Goal: Information Seeking & Learning: Learn about a topic

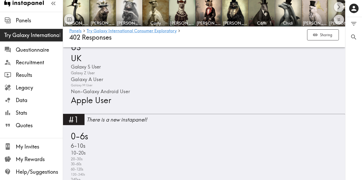
scroll to position [236, 0]
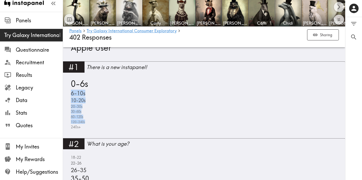
drag, startPoint x: 115, startPoint y: 125, endPoint x: 96, endPoint y: 82, distance: 47.2
click at [96, 82] on div "0-6s 6-10s 10-20s 20-30s 30-60s 60-120s 120-240s 240s+" at bounding box center [204, 104] width 270 height 52
click at [99, 85] on div "0-6s 6-10s 10-20s 20-30s 30-60s 60-120s 120-240s 240s+" at bounding box center [204, 104] width 270 height 52
drag, startPoint x: 99, startPoint y: 99, endPoint x: 102, endPoint y: 111, distance: 12.8
click at [102, 111] on div "0-6s 6-10s 10-20s 20-30s 30-60s 60-120s 120-240s 240s+" at bounding box center [204, 104] width 270 height 52
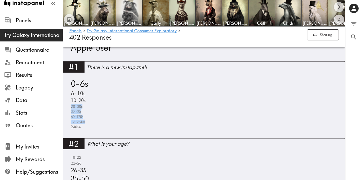
scroll to position [315, 0]
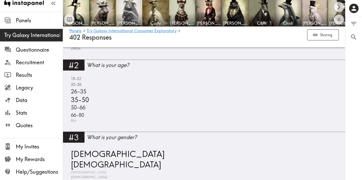
drag, startPoint x: 140, startPoint y: 116, endPoint x: 147, endPoint y: 107, distance: 11.5
click at [147, 107] on div "[PHONE_NUMBER] [PHONE_NUMBER] [PHONE_NUMBER] 80+" at bounding box center [204, 99] width 270 height 47
click at [147, 108] on div "[PHONE_NUMBER] [PHONE_NUMBER] [PHONE_NUMBER] 80+" at bounding box center [204, 99] width 270 height 47
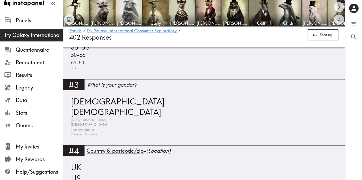
drag, startPoint x: 136, startPoint y: 103, endPoint x: 136, endPoint y: 120, distance: 17.1
click at [135, 120] on div "[DEMOGRAPHIC_DATA] [DEMOGRAPHIC_DATA] [DEMOGRAPHIC_DATA] [DEMOGRAPHIC_DATA] Non…" at bounding box center [204, 116] width 270 height 41
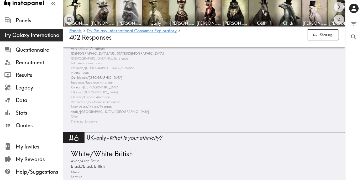
scroll to position [604, 0]
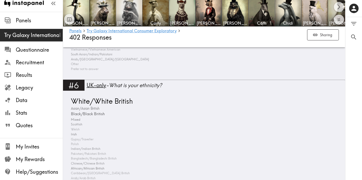
drag, startPoint x: 165, startPoint y: 104, endPoint x: 150, endPoint y: 130, distance: 29.9
click at [150, 130] on div "White/White British Asian/[DEMOGRAPHIC_DATA] Black/Black British Mixed Scottish…" at bounding box center [204, 143] width 270 height 94
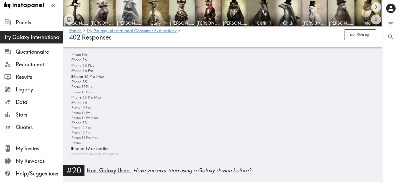
scroll to position [3, 0]
